Goal: Ask a question

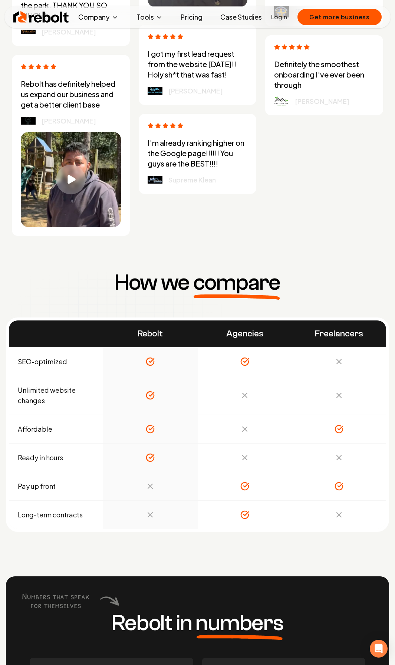
scroll to position [2820, 0]
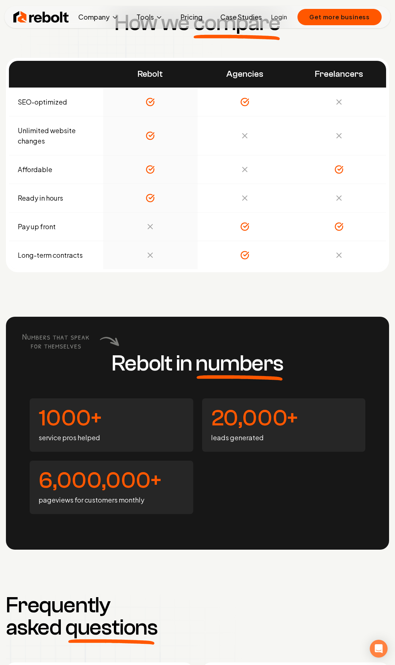
click at [181, 16] on link "Pricing" at bounding box center [192, 17] width 34 height 15
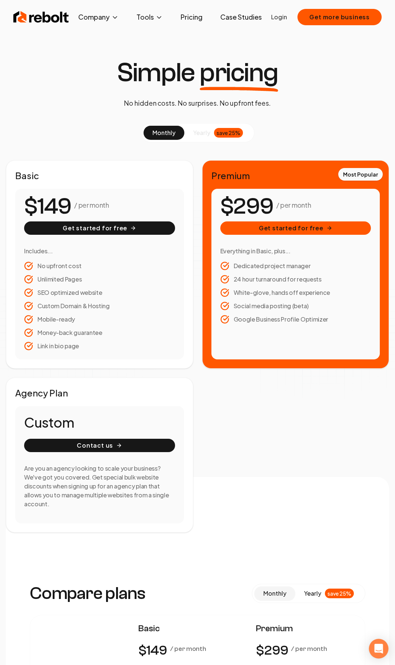
click at [376, 651] on icon "Open Intercom Messenger" at bounding box center [378, 649] width 9 height 10
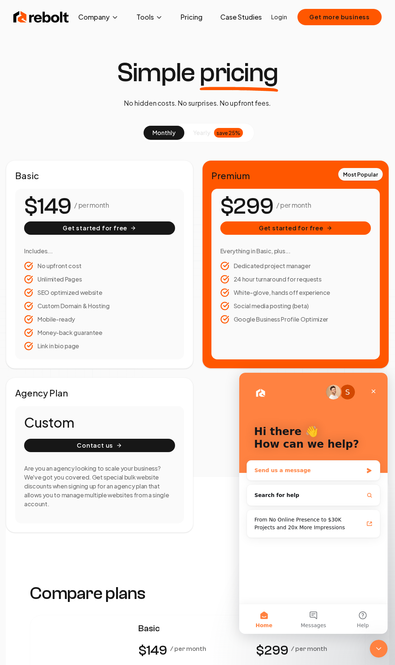
click at [305, 470] on div "Send us a message" at bounding box center [309, 471] width 109 height 8
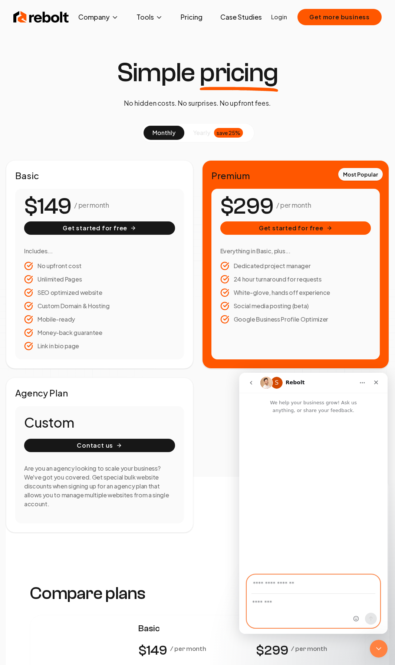
click at [276, 600] on textarea "Message…" at bounding box center [313, 600] width 133 height 13
click at [293, 582] on input "Your email" at bounding box center [314, 584] width 124 height 19
type input "**********"
click at [301, 601] on textarea "Message…" at bounding box center [313, 600] width 133 height 13
type textarea "**********"
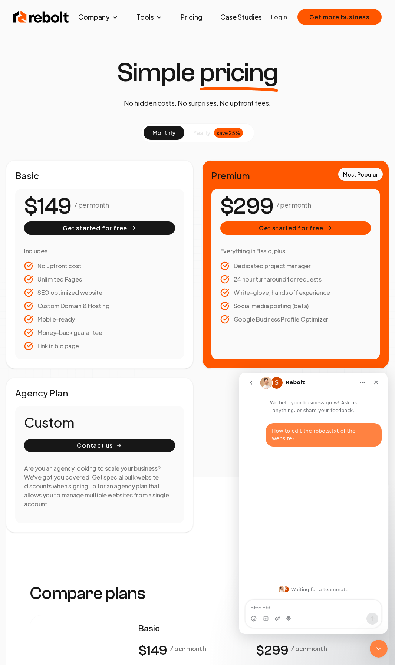
click at [318, 491] on div "How to edit the robots.txt of the website? • Just now" at bounding box center [313, 497] width 148 height 166
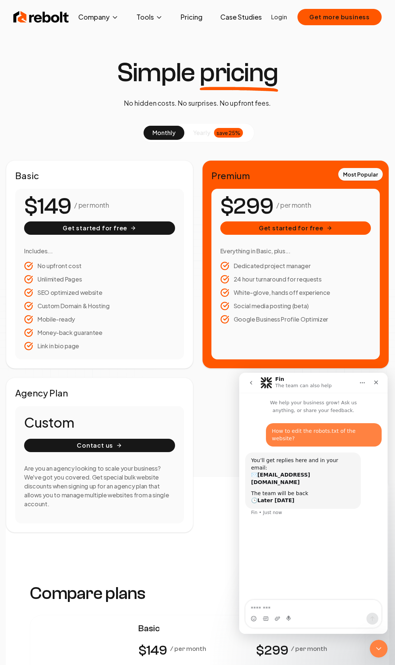
click at [299, 490] on div "The team will be back 🕒 Later [DATE]" at bounding box center [303, 497] width 104 height 14
